Goal: Task Accomplishment & Management: Complete application form

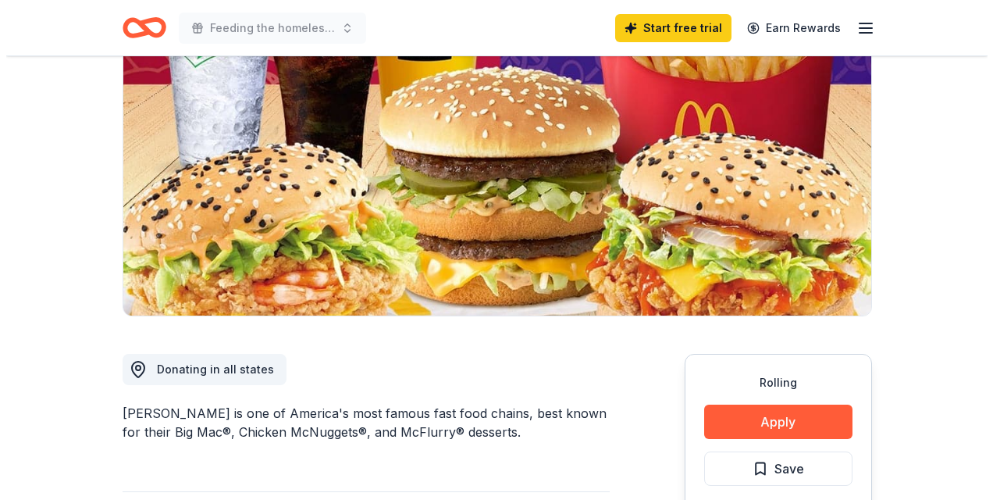
scroll to position [365, 0]
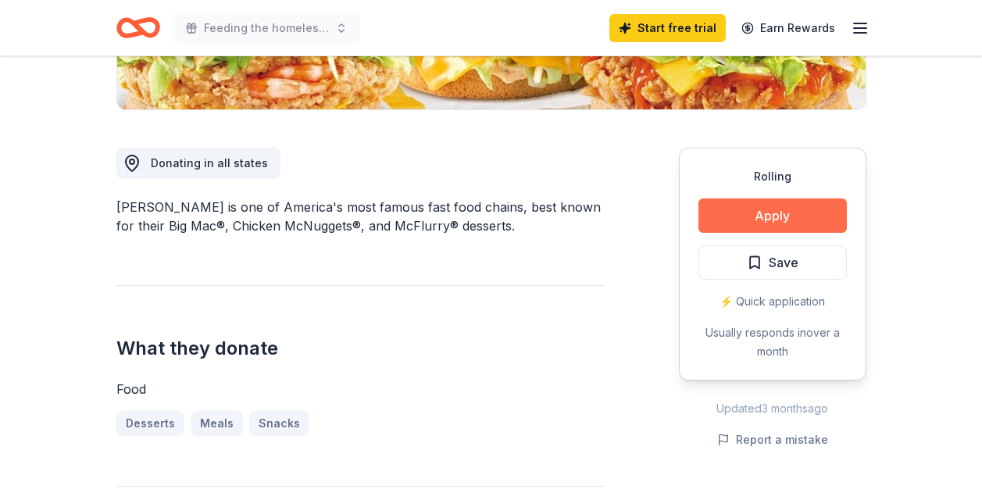
click at [743, 221] on button "Apply" at bounding box center [772, 215] width 148 height 34
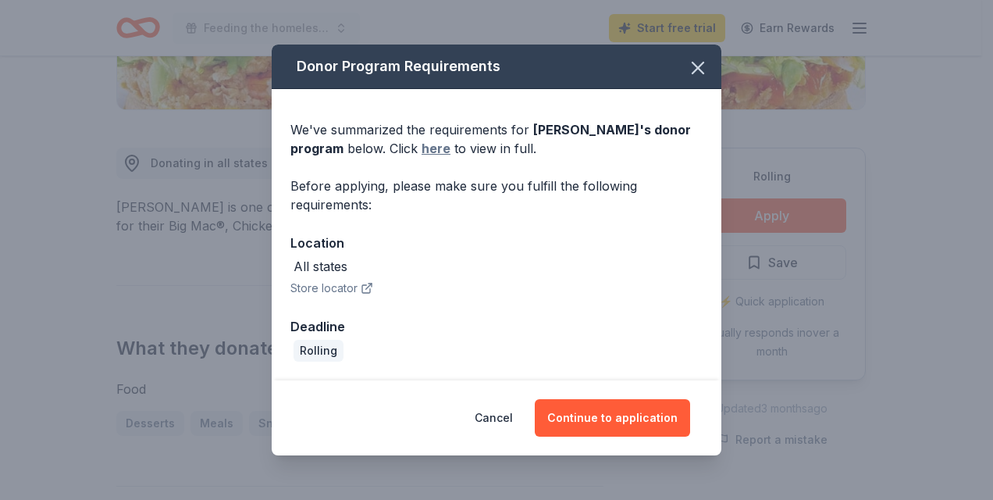
click at [426, 154] on link "here" at bounding box center [436, 148] width 29 height 19
click at [601, 408] on button "Continue to application" at bounding box center [612, 417] width 155 height 37
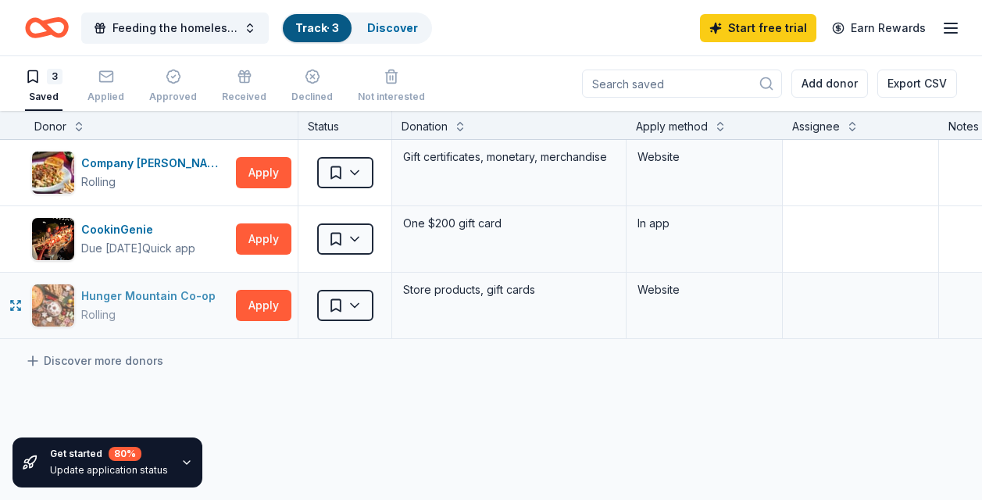
click at [112, 296] on div "Hunger Mountain Co-op" at bounding box center [151, 296] width 141 height 19
click at [55, 23] on icon "Home" at bounding box center [47, 27] width 44 height 37
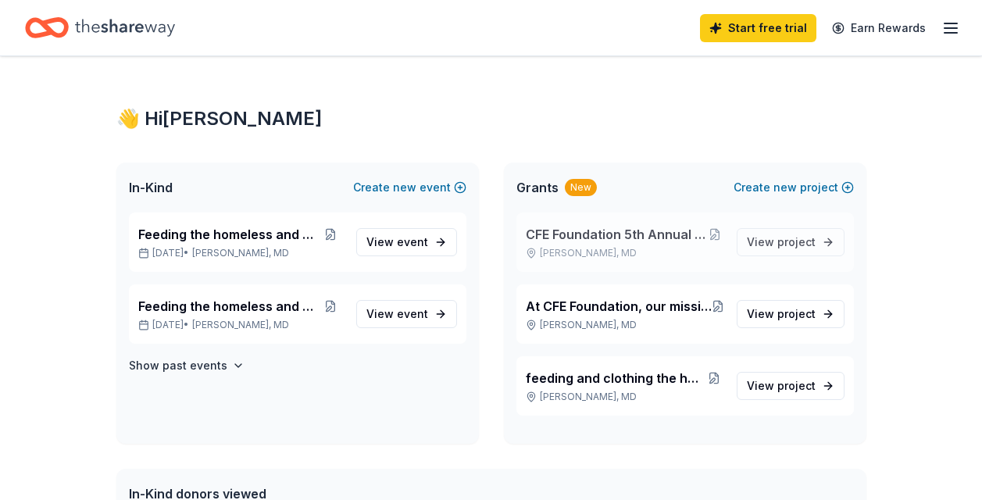
click at [633, 240] on span "CFE Foundation 5th Annual Back-to-School event" at bounding box center [616, 234] width 180 height 19
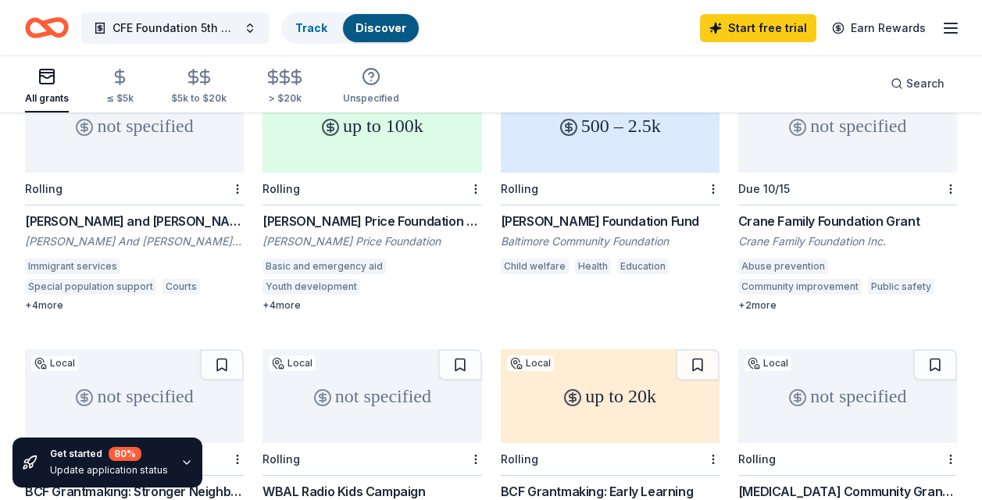
scroll to position [365, 0]
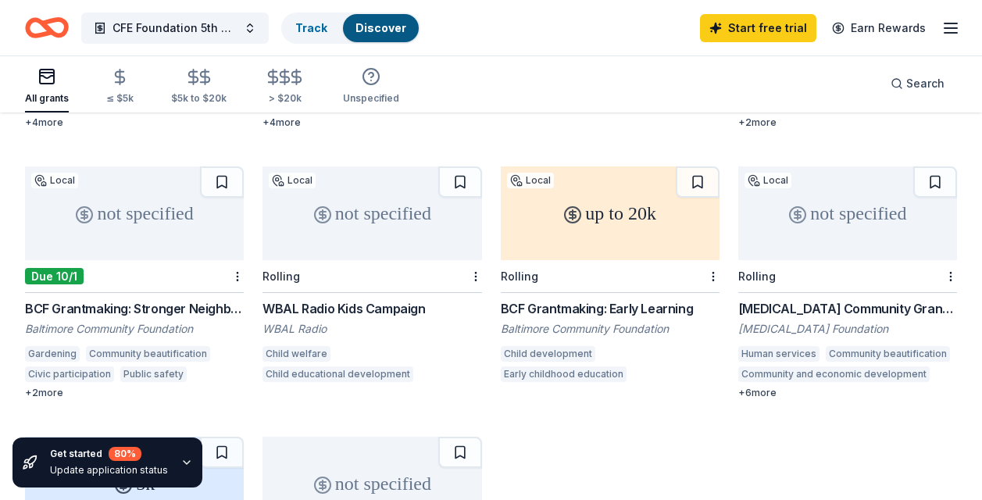
click at [130, 298] on div "not specified Local Due 10/1 BCF Grantmaking: Stronger Neighborhoods Grants Bal…" at bounding box center [134, 282] width 219 height 233
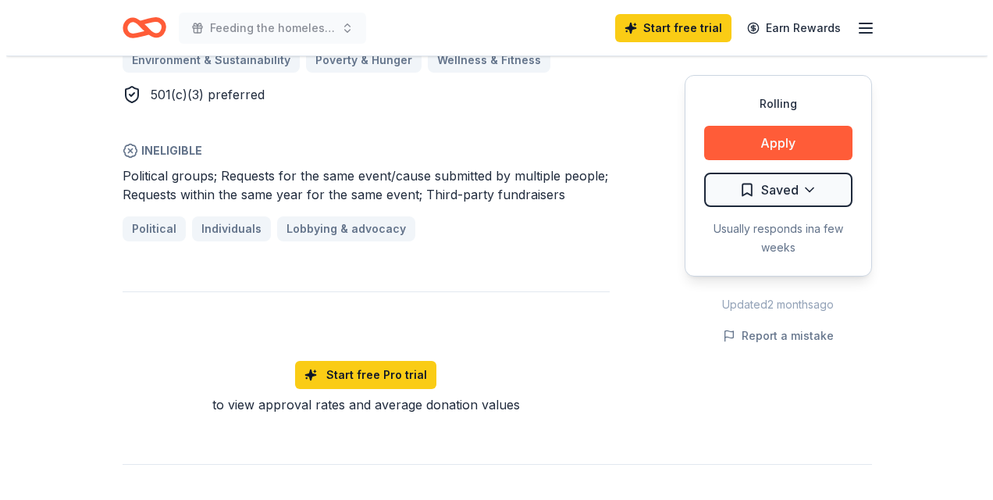
scroll to position [1093, 0]
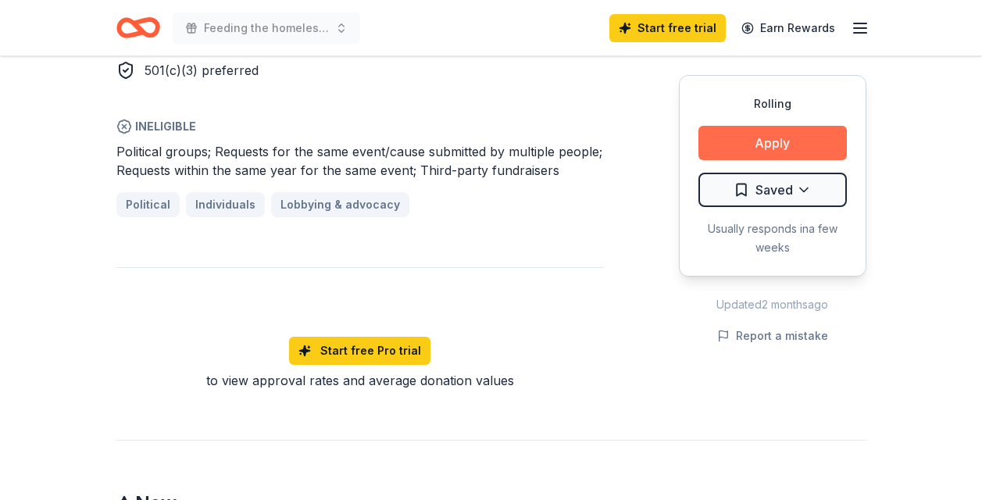
click at [766, 144] on button "Apply" at bounding box center [772, 143] width 148 height 34
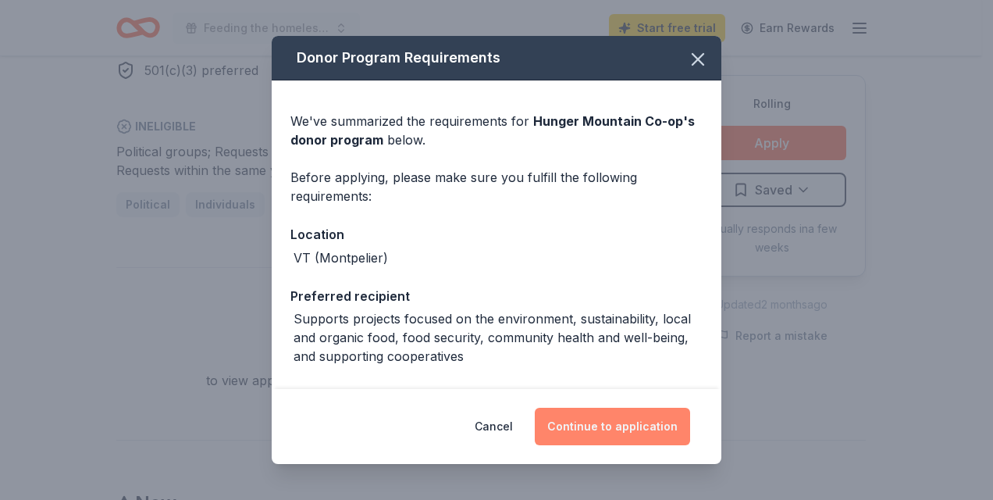
click at [637, 427] on button "Continue to application" at bounding box center [612, 426] width 155 height 37
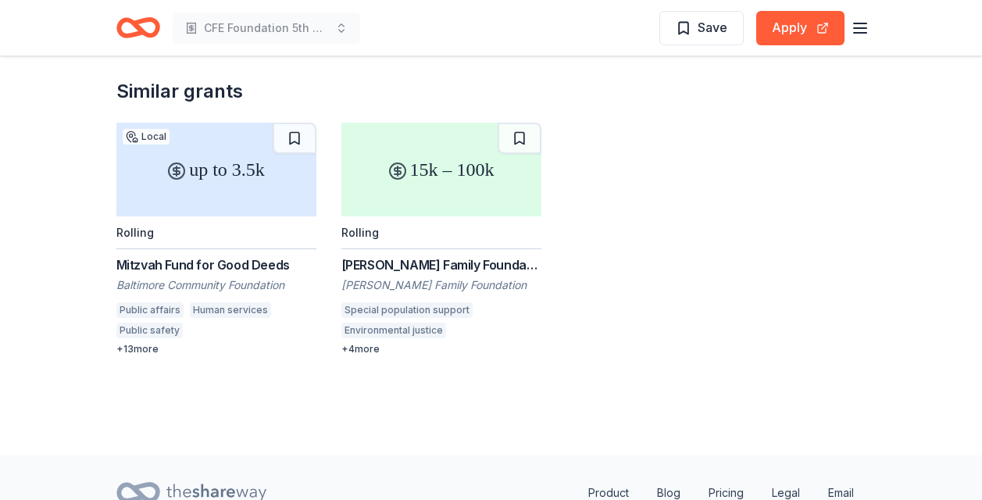
scroll to position [1822, 0]
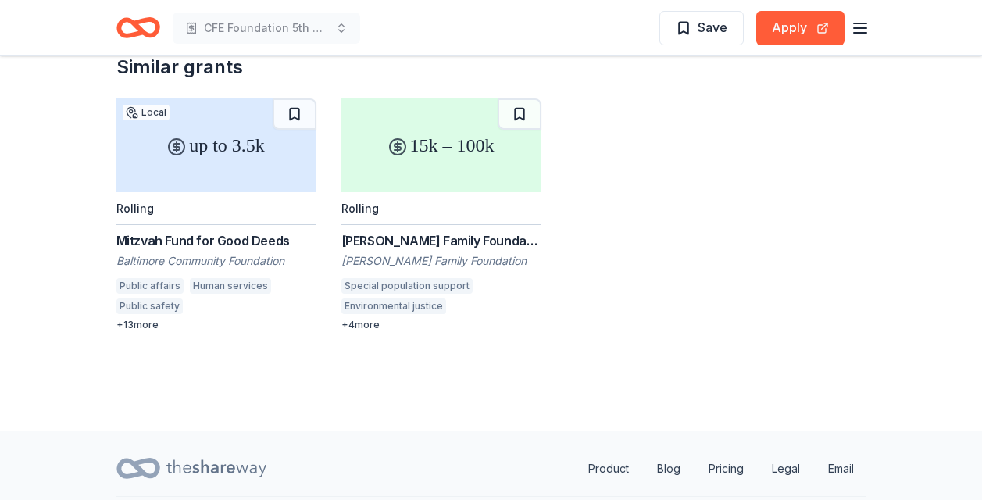
click at [244, 254] on div "Baltimore Community Foundation" at bounding box center [216, 261] width 200 height 16
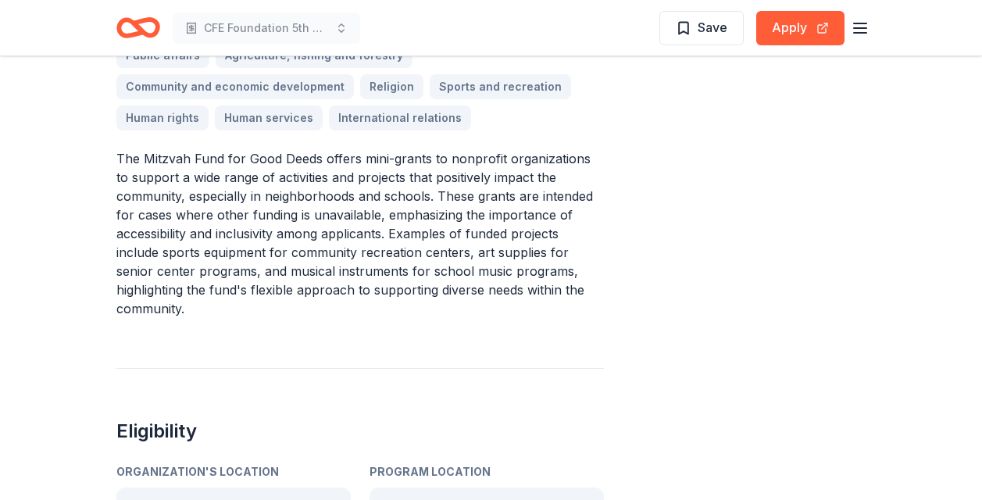
scroll to position [547, 0]
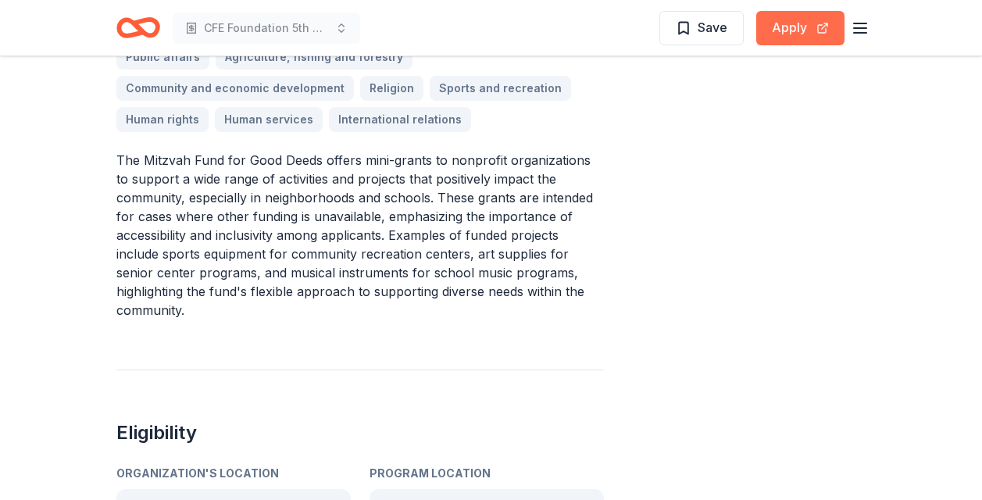
click at [787, 34] on button "Apply" at bounding box center [800, 28] width 88 height 34
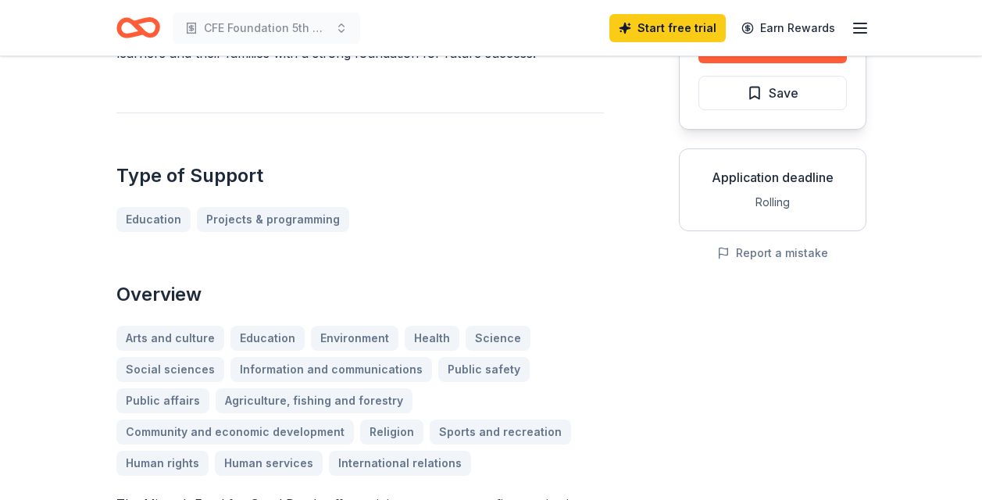
scroll to position [0, 0]
